Goal: Navigation & Orientation: Find specific page/section

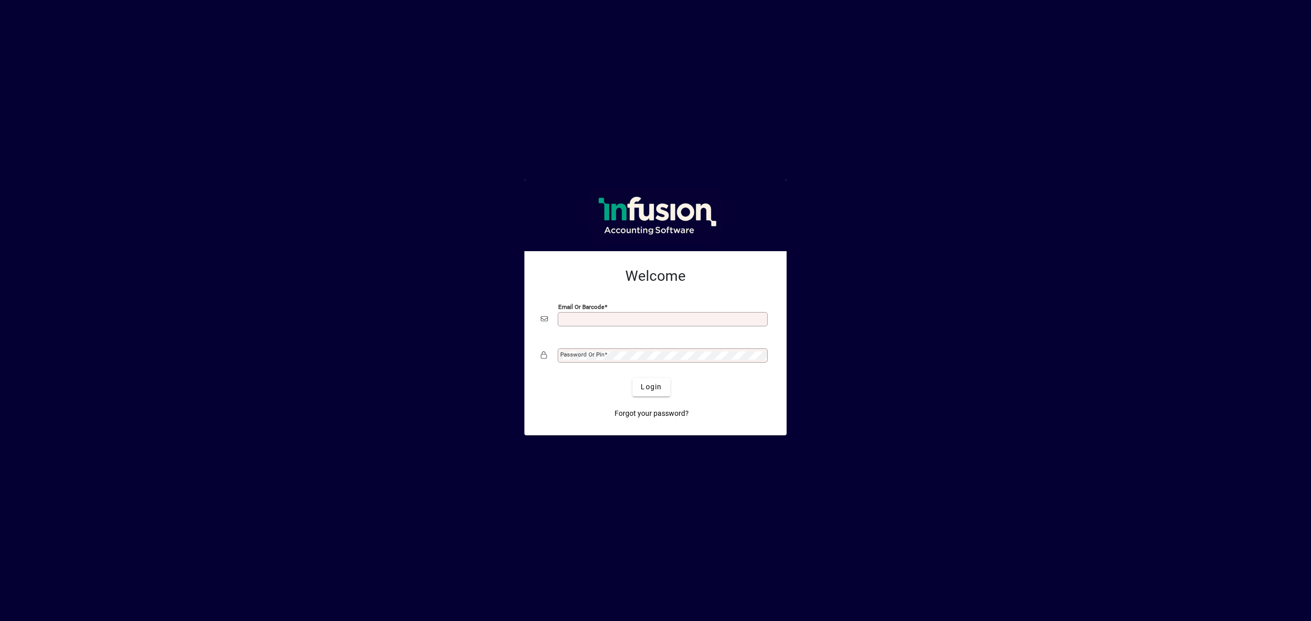
click at [621, 320] on input "Email or Barcode" at bounding box center [663, 319] width 207 height 8
type input "**********"
click at [661, 384] on span "Login" at bounding box center [650, 387] width 21 height 11
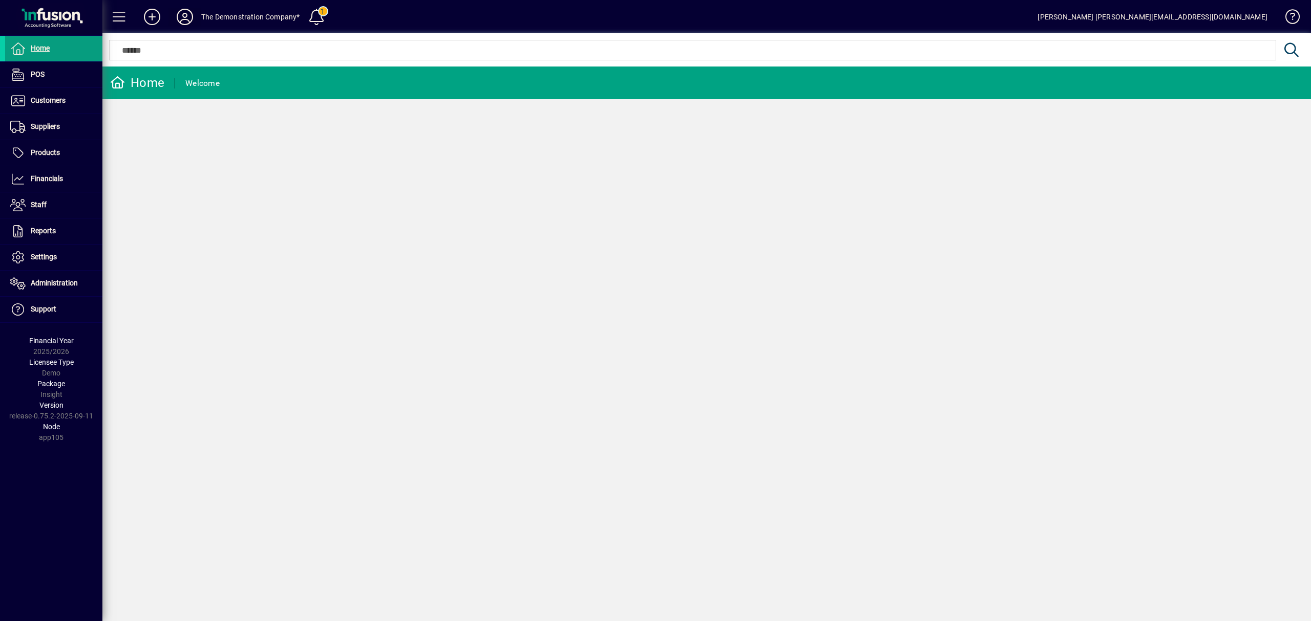
click at [191, 17] on icon at bounding box center [185, 17] width 20 height 16
